Goal: Task Accomplishment & Management: Complete application form

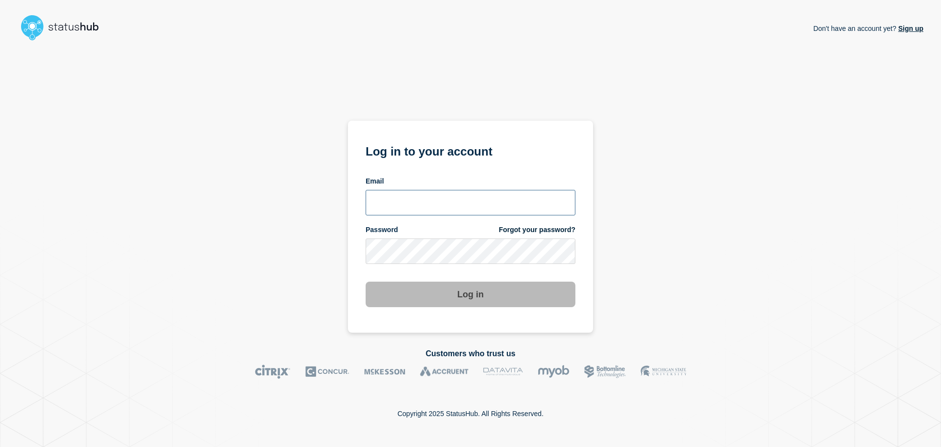
click at [424, 201] on input "email input" at bounding box center [471, 202] width 210 height 25
type input "[EMAIL_ADDRESS][DOMAIN_NAME]"
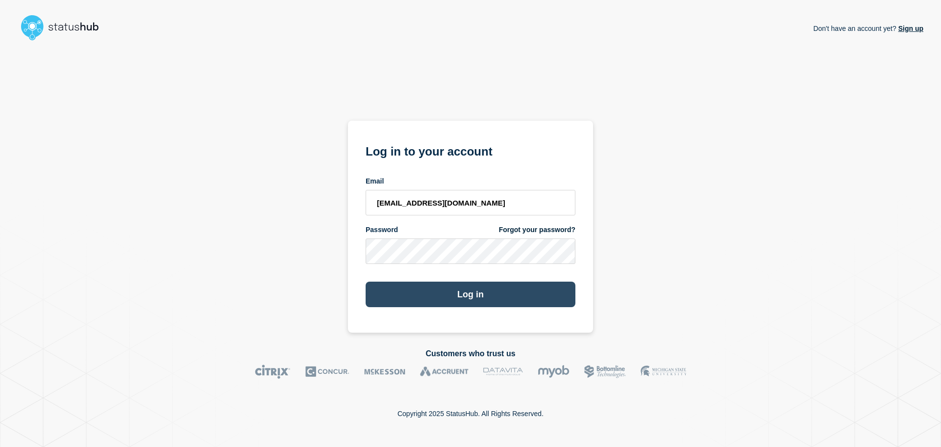
click at [452, 292] on button "Log in" at bounding box center [471, 293] width 210 height 25
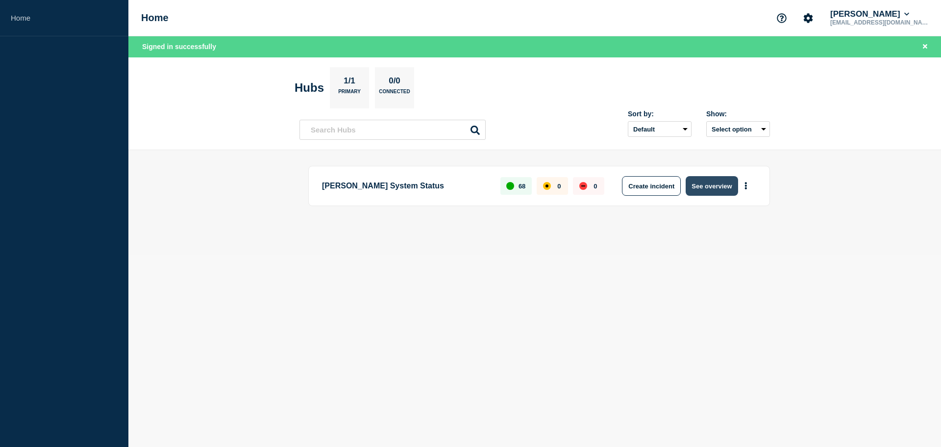
click at [720, 184] on button "See overview" at bounding box center [712, 186] width 52 height 20
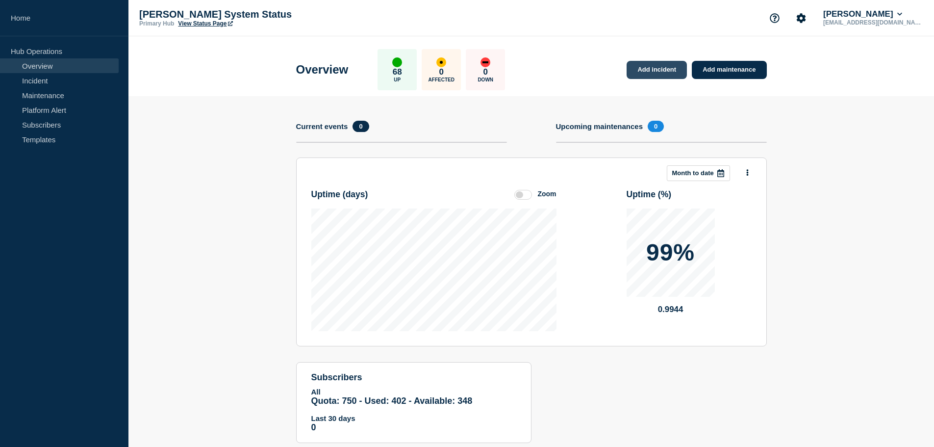
click at [654, 70] on link "Add incident" at bounding box center [657, 70] width 60 height 18
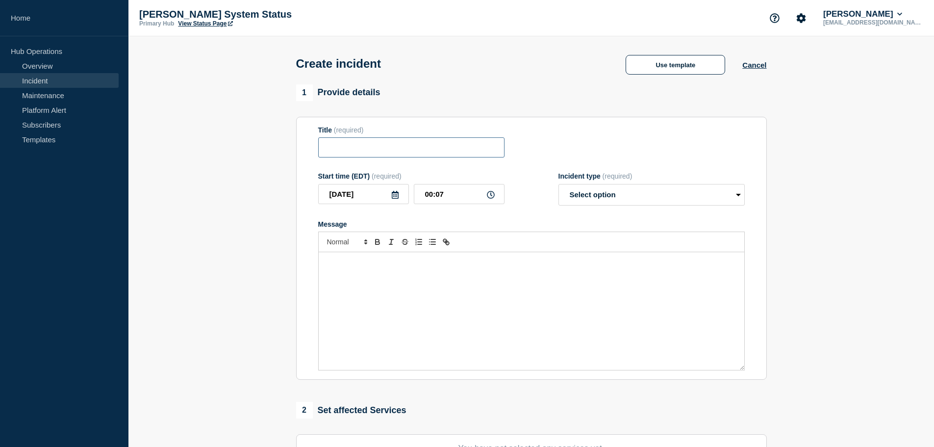
click at [390, 146] on input "Title" at bounding box center [411, 147] width 186 height 20
click at [419, 284] on div "Message" at bounding box center [532, 311] width 426 height 118
click at [325, 146] on input "Plant MB Memphis RDC -" at bounding box center [411, 147] width 186 height 20
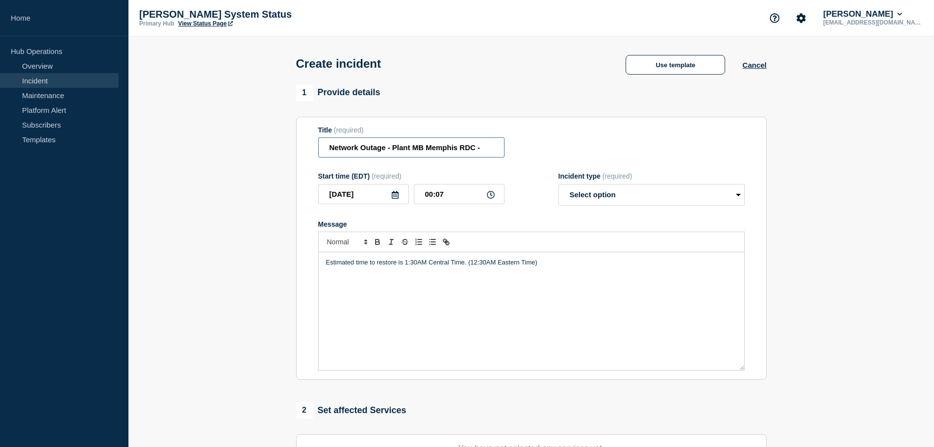
click at [485, 151] on input "Network Outage - Plant MB Memphis RDC -" at bounding box center [411, 147] width 186 height 20
paste input "INC0393160"
type input "Network Outage - Plant MB Memphis RDC - INC0393160"
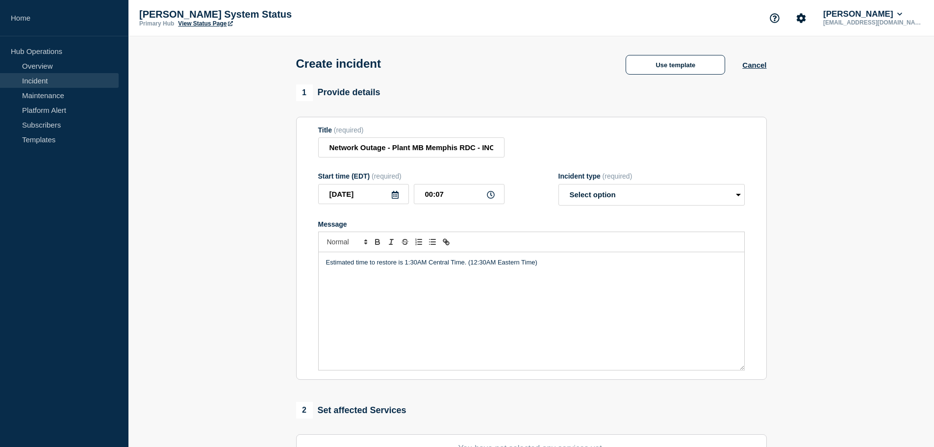
click at [812, 147] on section "1 Provide details Title (required) Network Outage - Plant MB Memphis RDC - INC0…" at bounding box center [531, 364] width 806 height 561
click at [793, 152] on section "1 Provide details Title (required) Network Outage - Plant MB Memphis RDC - INC0…" at bounding box center [531, 364] width 806 height 561
click at [606, 196] on select "Select option Investigating Identified Monitoring" at bounding box center [651, 195] width 186 height 22
select select "identified"
click at [558, 186] on select "Select option Investigating Identified Monitoring" at bounding box center [651, 195] width 186 height 22
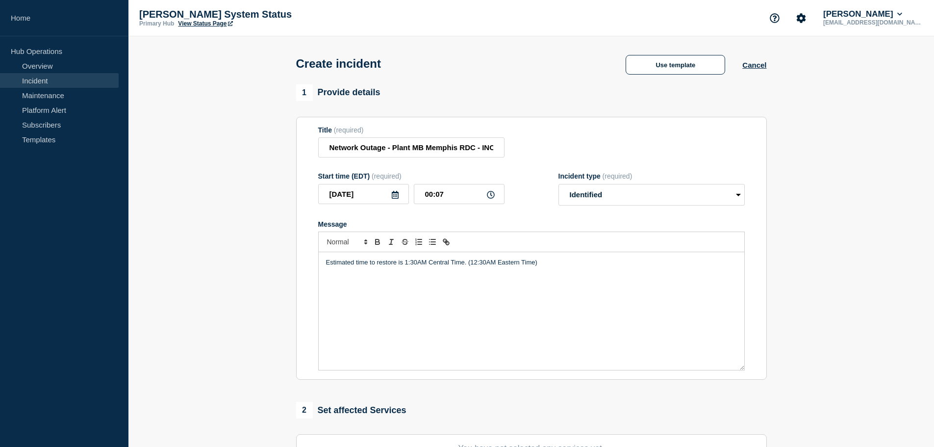
click at [768, 179] on div "1 Provide details Title (required) Network Outage - Plant MB Memphis RDC - INC0…" at bounding box center [531, 364] width 482 height 561
drag, startPoint x: 434, startPoint y: 195, endPoint x: 419, endPoint y: 197, distance: 15.8
click at [419, 197] on input "00:07" at bounding box center [459, 194] width 91 height 20
drag, startPoint x: 446, startPoint y: 198, endPoint x: 437, endPoint y: 199, distance: 8.9
click at [437, 199] on input "11:07" at bounding box center [459, 194] width 91 height 20
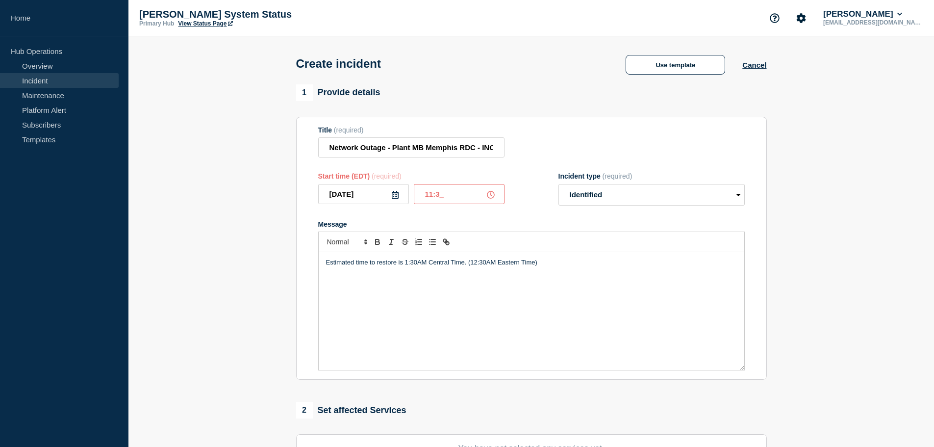
type input "11:30"
click at [790, 160] on section "1 Provide details Title (required) Network Outage - Plant MB Memphis RDC - INC0…" at bounding box center [531, 364] width 806 height 561
click at [373, 196] on input "[DATE]" at bounding box center [363, 194] width 91 height 20
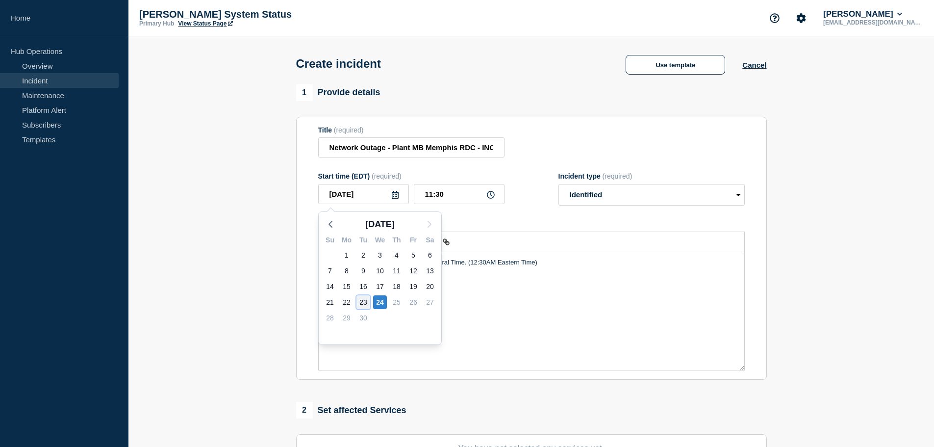
click at [359, 299] on div "23" at bounding box center [363, 302] width 14 height 14
type input "[DATE]"
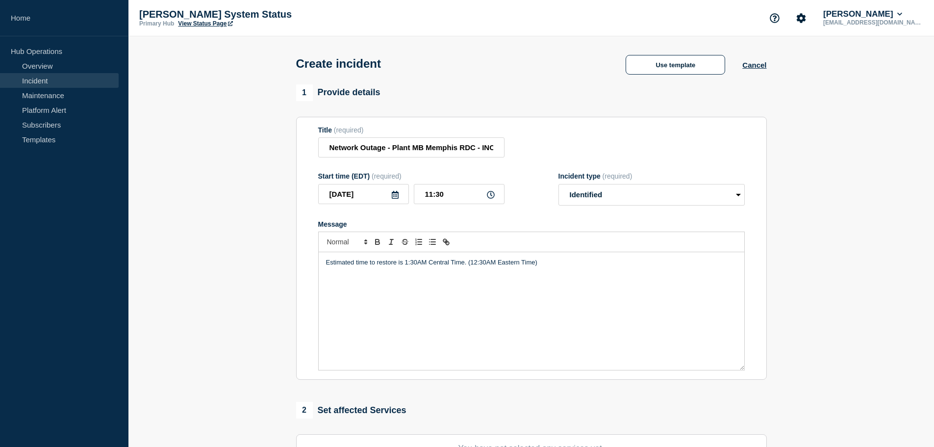
click at [822, 151] on section "1 Provide details Title (required) Network Outage - Plant MB Memphis RDC - INC0…" at bounding box center [531, 364] width 806 height 561
click at [327, 266] on p "Estimated time to restore is 1:30AM Central Time. (12:30AM Eastern Time)" at bounding box center [531, 262] width 411 height 9
drag, startPoint x: 482, startPoint y: 264, endPoint x: 443, endPoint y: 268, distance: 39.9
click at [443, 268] on p "The network providers in the area are experiencing connectivy outages.Estimated…" at bounding box center [531, 267] width 411 height 18
drag, startPoint x: 503, startPoint y: 264, endPoint x: 470, endPoint y: 265, distance: 33.3
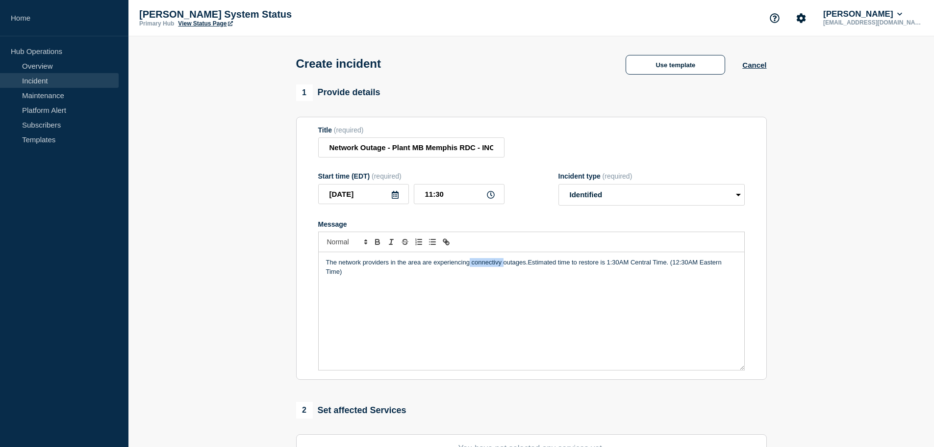
click at [470, 265] on p "The network providers in the area are experiencing connectivy outages.Estimated…" at bounding box center [531, 267] width 411 height 18
click at [521, 272] on div "The network providers in the area are experiencing network outages.Estimated ti…" at bounding box center [532, 311] width 426 height 118
click at [738, 267] on div "The network providers in the area are experiencing network outages. Estimated t…" at bounding box center [532, 311] width 426 height 118
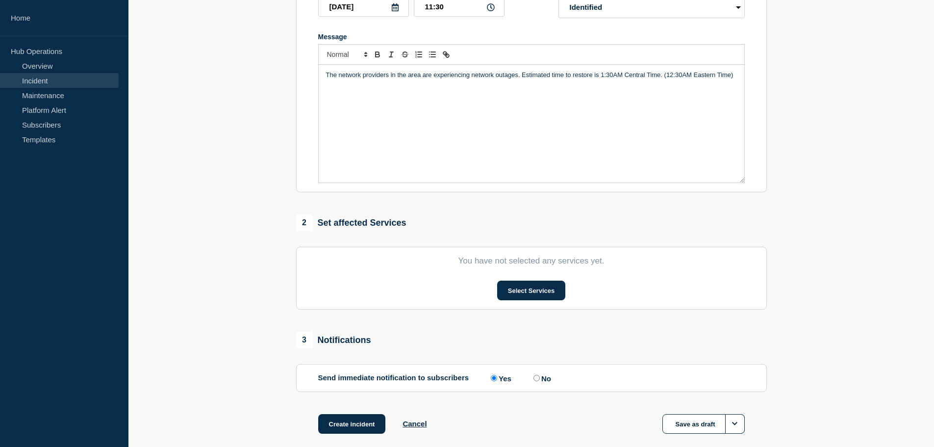
scroll to position [240, 0]
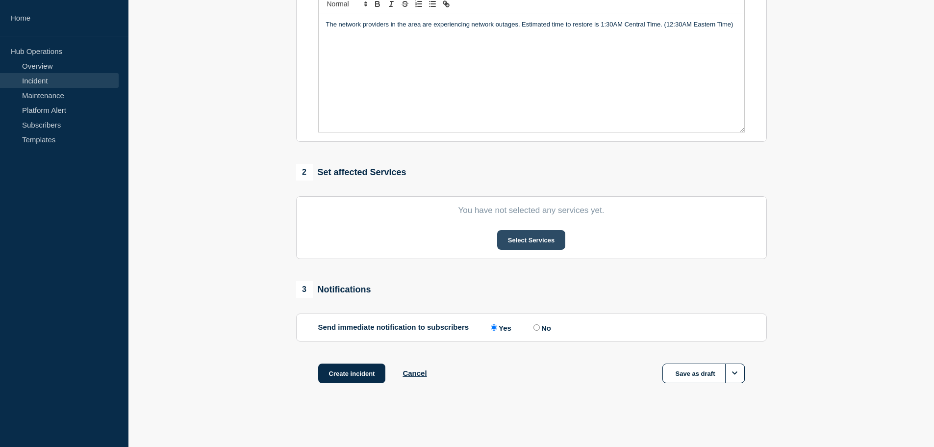
click at [521, 236] on button "Select Services" at bounding box center [531, 240] width 68 height 20
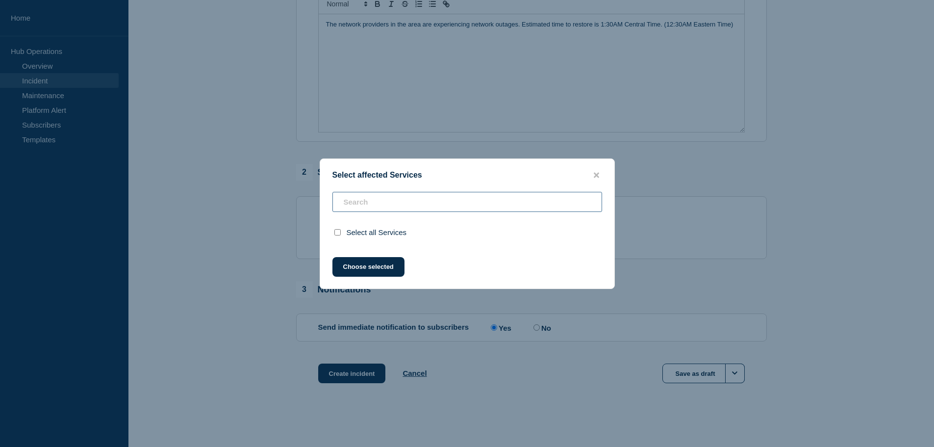
click at [384, 204] on input "text" at bounding box center [467, 202] width 270 height 20
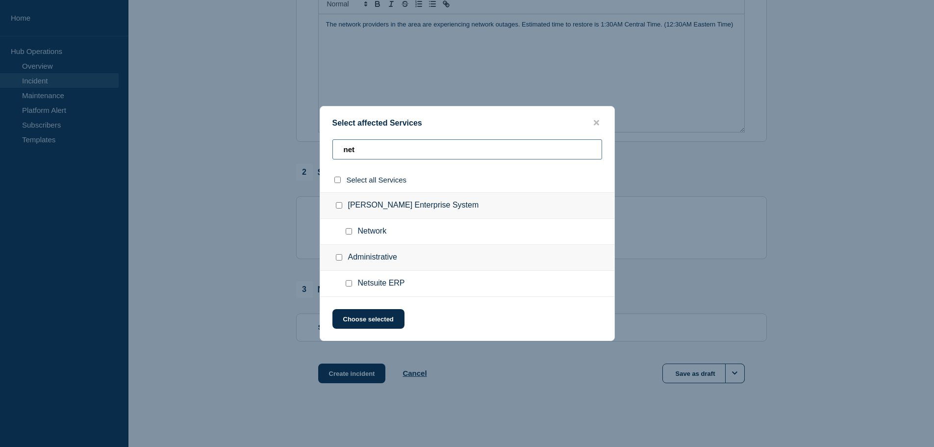
type input "net"
click at [349, 231] on input "Network checkbox" at bounding box center [349, 231] width 6 height 6
checkbox input "true"
click at [376, 319] on button "Choose selected" at bounding box center [368, 319] width 72 height 20
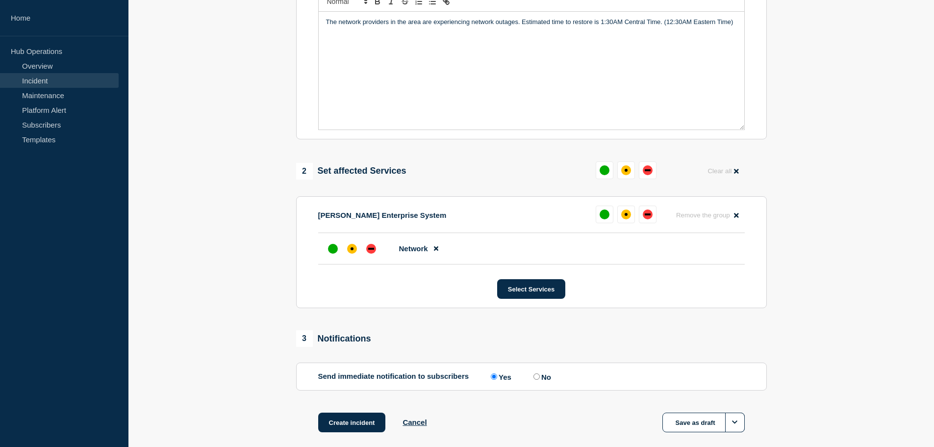
click at [827, 218] on section "1 Provide details Title (required) Network Outage - Plant MB Memphis RDC - INC0…" at bounding box center [531, 150] width 806 height 613
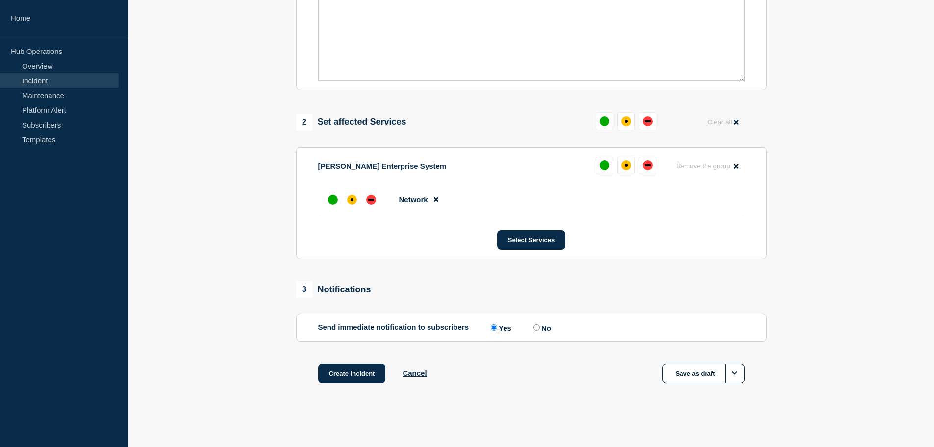
scroll to position [292, 0]
click at [368, 201] on div "down" at bounding box center [371, 200] width 10 height 10
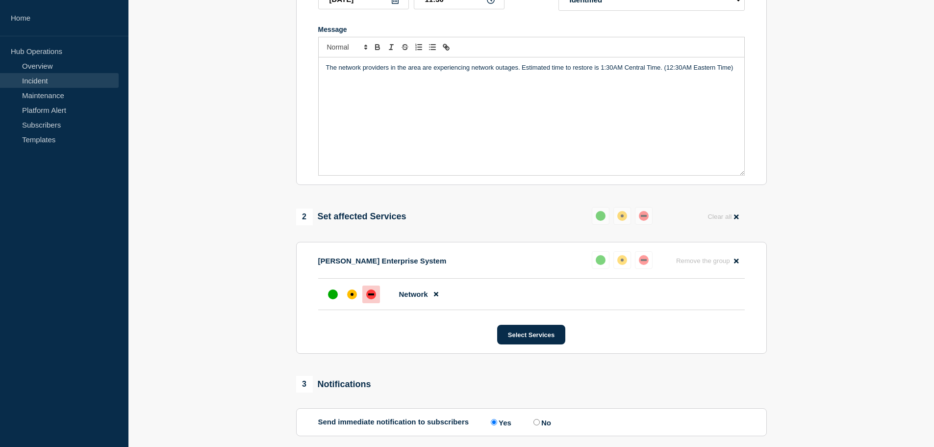
scroll to position [196, 0]
click at [352, 297] on div "affected" at bounding box center [352, 293] width 10 height 10
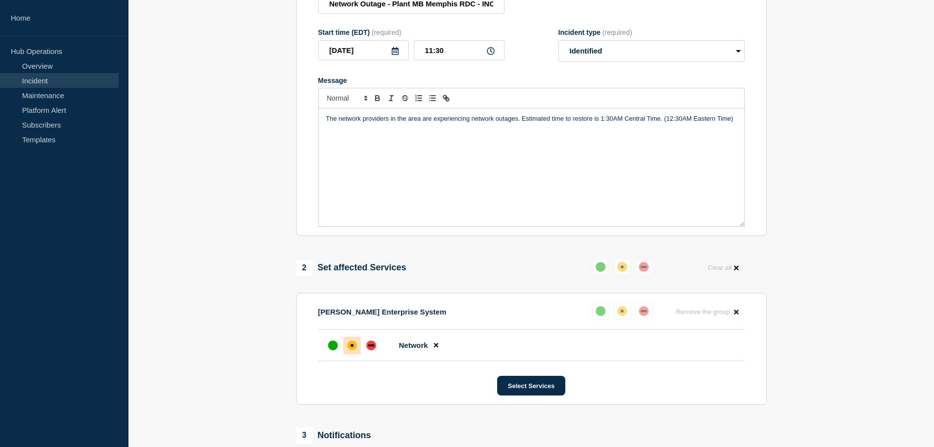
scroll to position [147, 0]
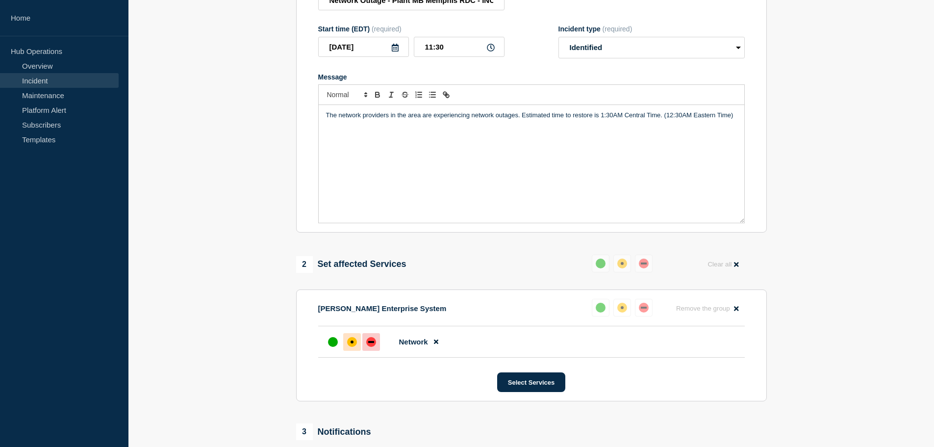
click at [369, 343] on div "down" at bounding box center [371, 342] width 6 height 2
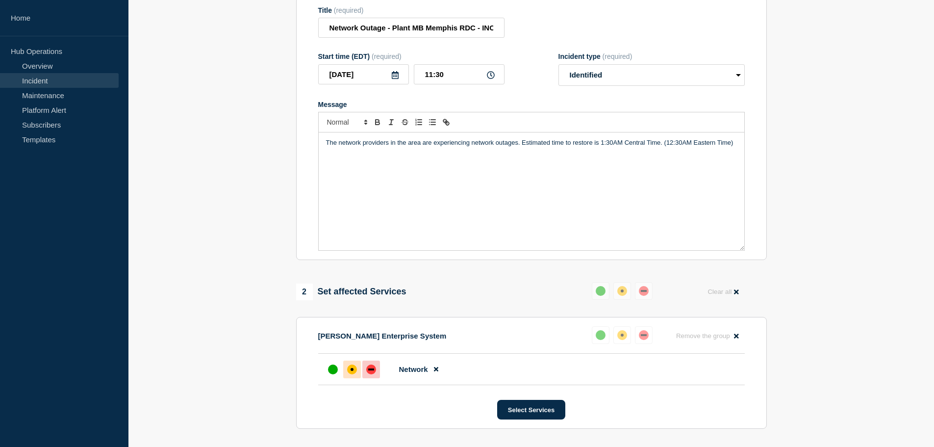
scroll to position [47, 0]
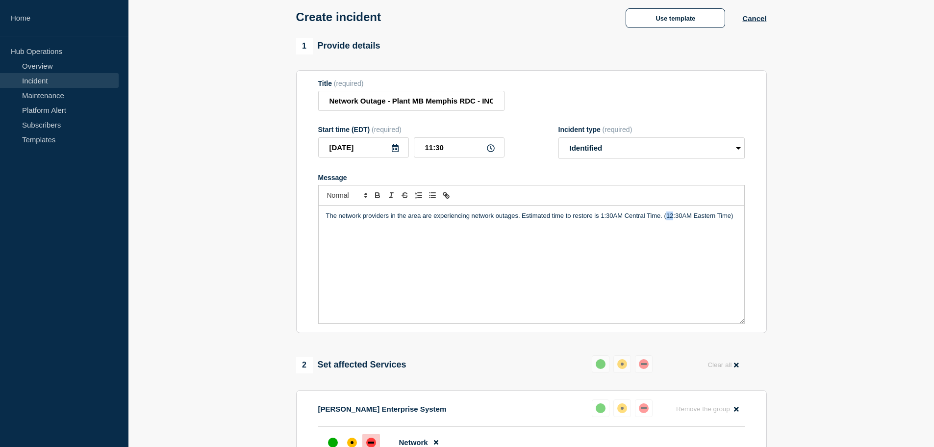
drag, startPoint x: 674, startPoint y: 219, endPoint x: 668, endPoint y: 221, distance: 6.2
click at [668, 220] on p "The network providers in the area are experiencing network outages. Estimated t…" at bounding box center [531, 215] width 411 height 9
click at [812, 194] on section "1 Provide details Title (required) Network Outage - Plant MB Memphis RDC - INC0…" at bounding box center [531, 344] width 806 height 613
click at [788, 211] on section "1 Provide details Title (required) Network Outage - Plant MB Memphis RDC - INC0…" at bounding box center [531, 344] width 806 height 613
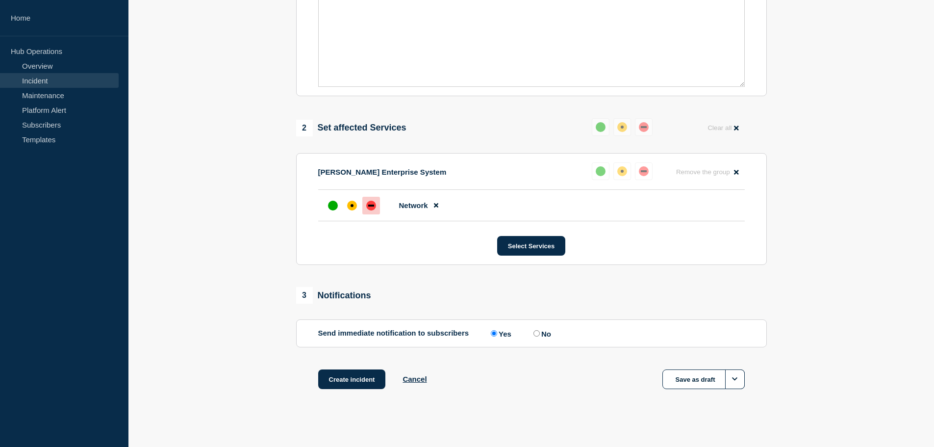
scroll to position [292, 0]
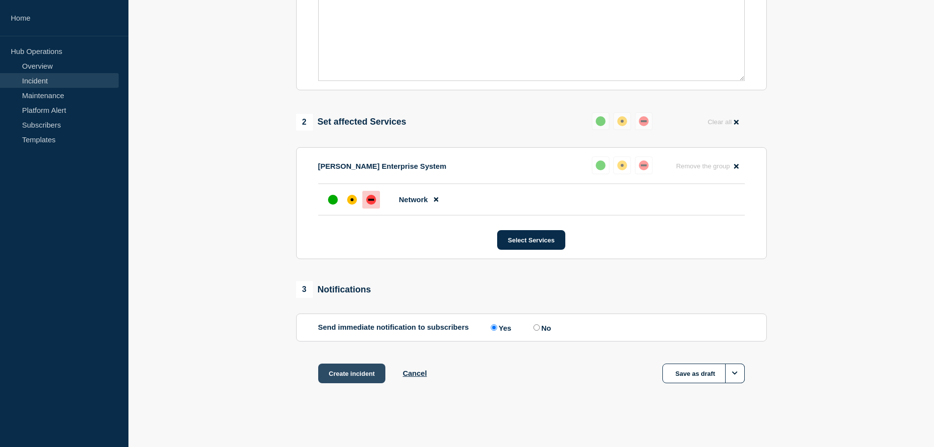
click at [355, 371] on button "Create incident" at bounding box center [352, 373] width 68 height 20
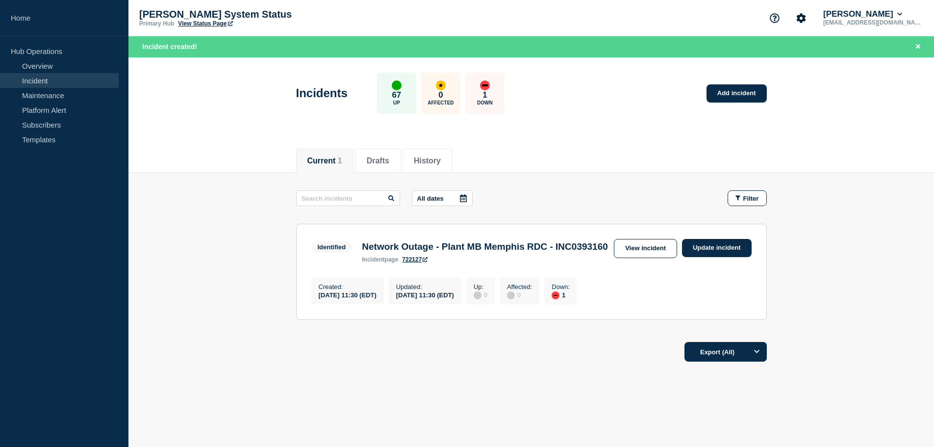
click at [824, 127] on header "Incidents 67 Up 0 Affected 1 Down Add incident" at bounding box center [531, 98] width 806 height 82
